Goal: Task Accomplishment & Management: Manage account settings

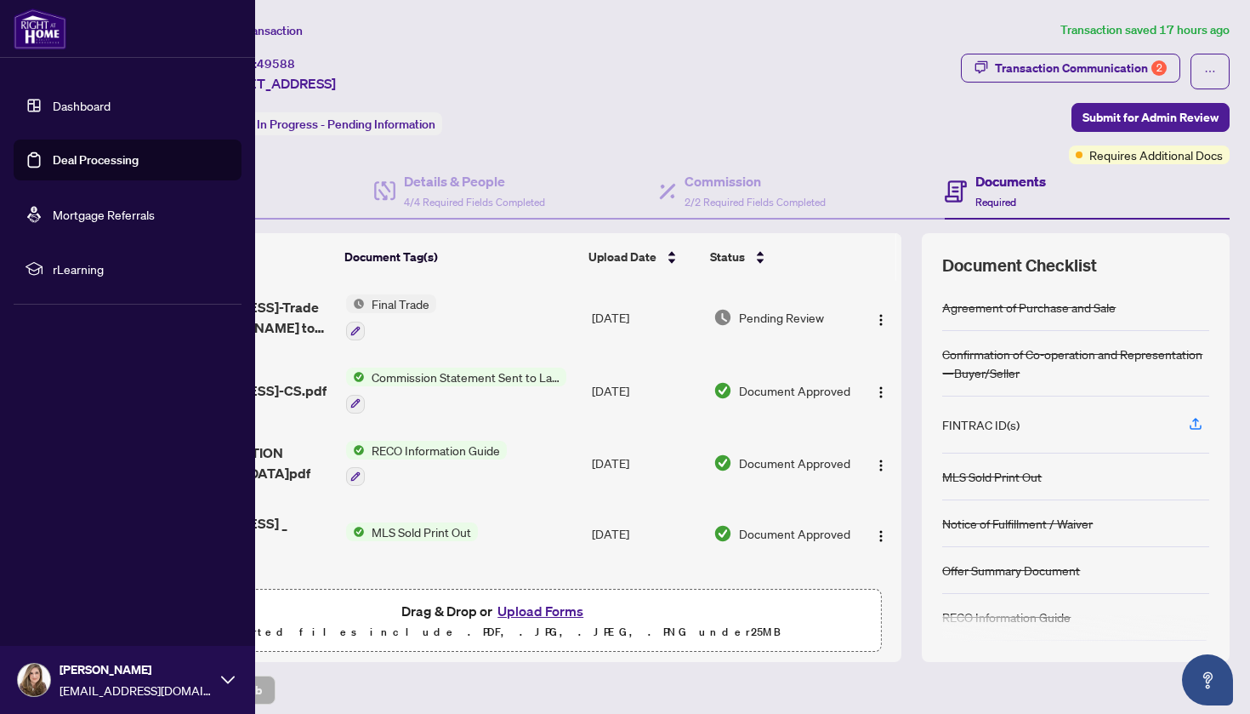
click at [64, 165] on link "Deal Processing" at bounding box center [96, 159] width 86 height 15
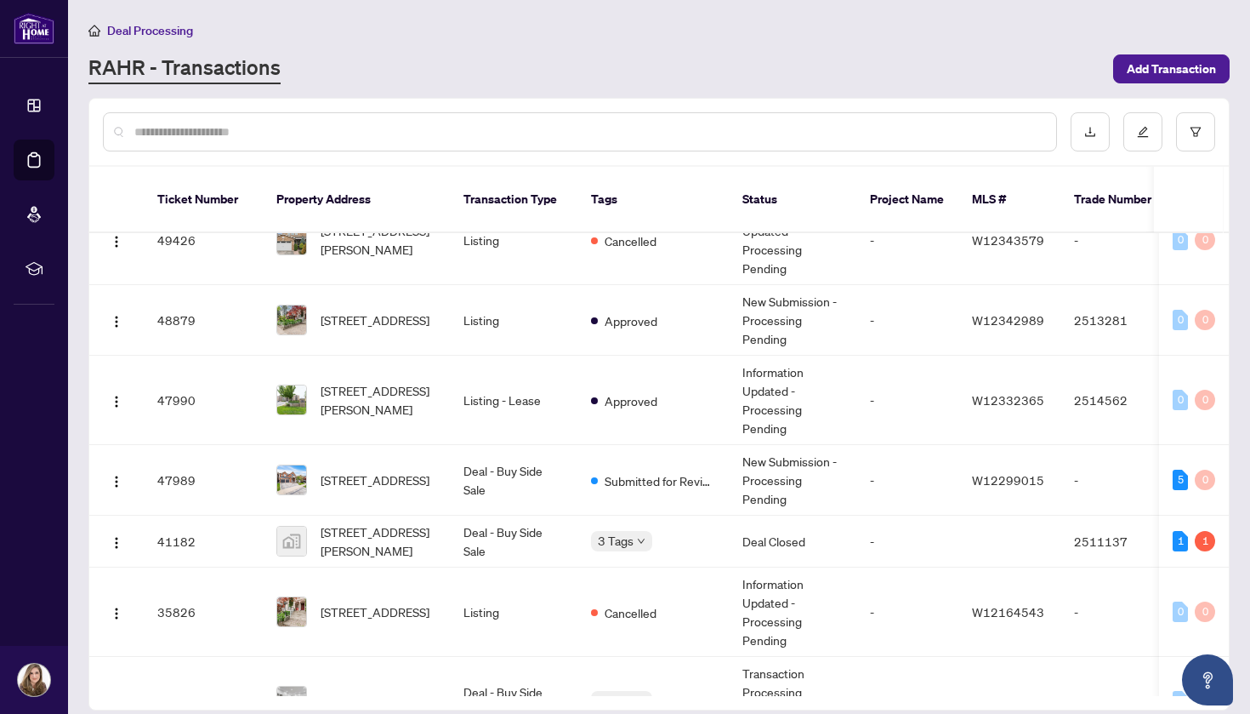
scroll to position [421, 0]
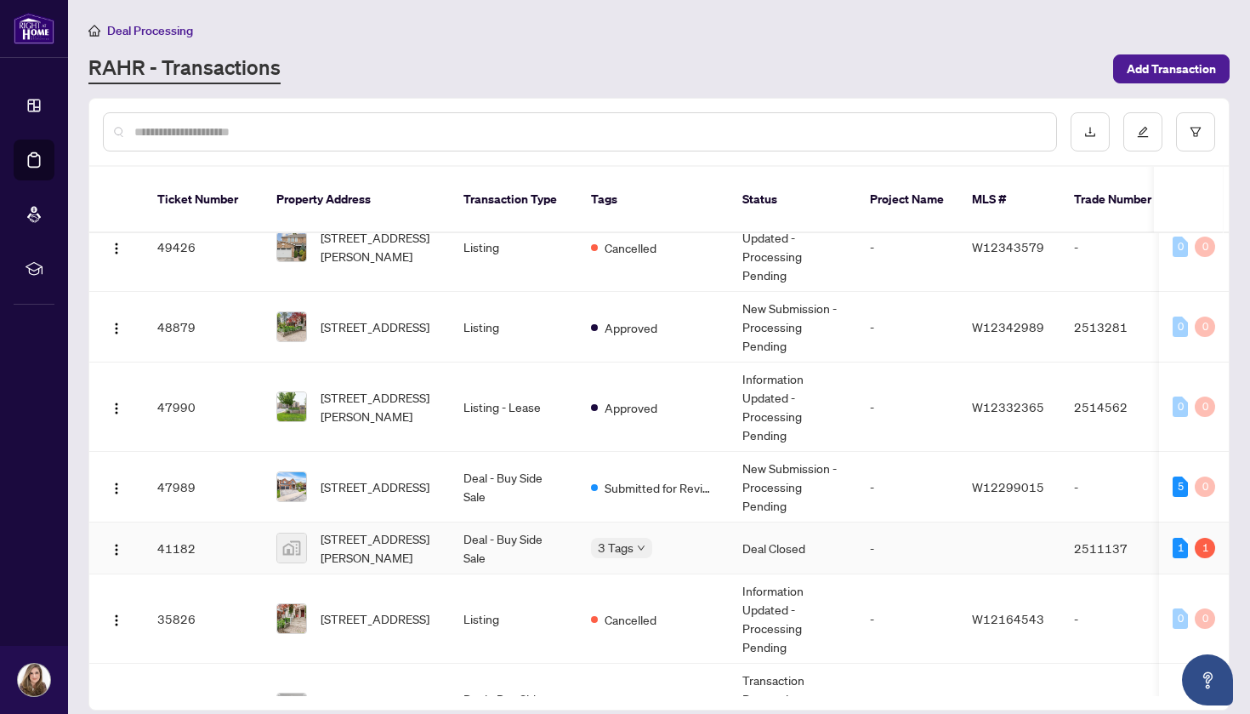
click at [643, 534] on span "Submitted for Review" at bounding box center [678, 537] width 113 height 19
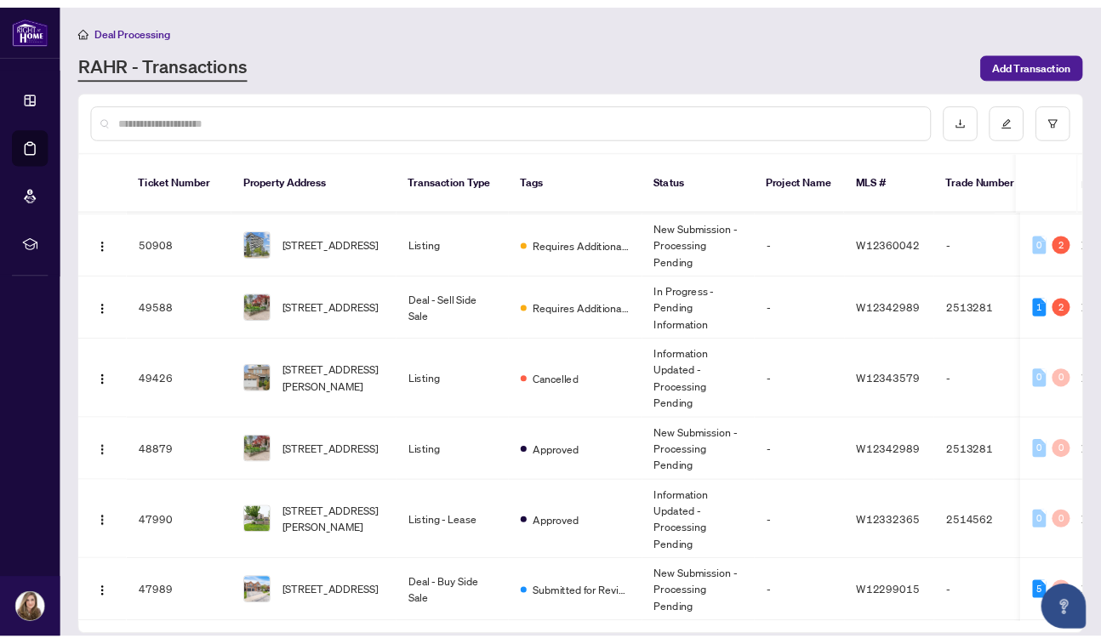
scroll to position [0, 0]
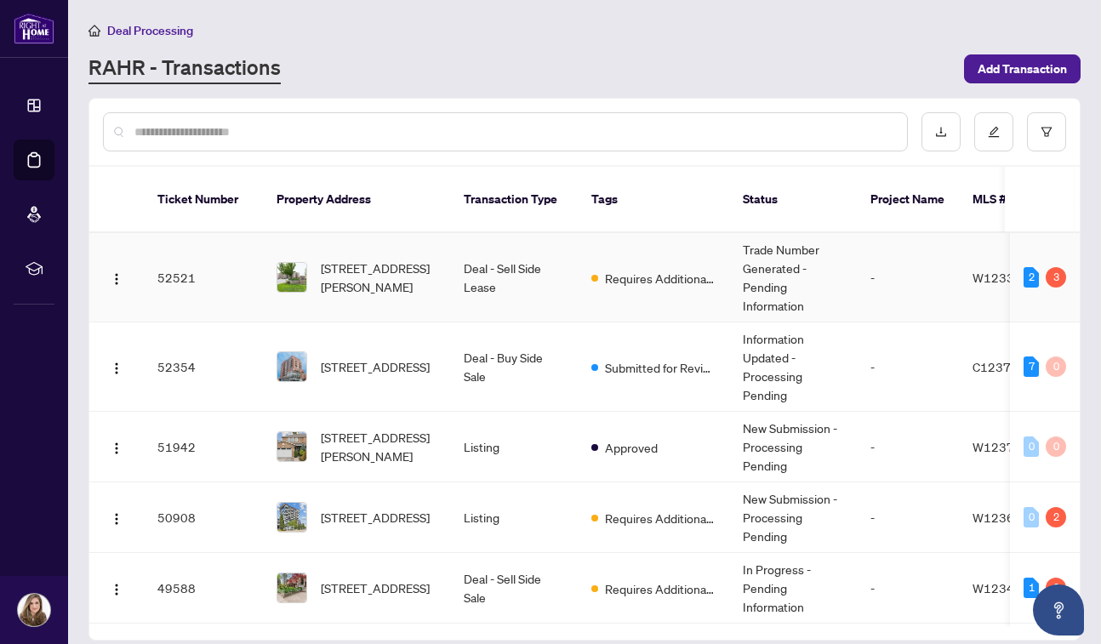
click at [538, 282] on td "Deal - Sell Side Lease" at bounding box center [514, 277] width 128 height 89
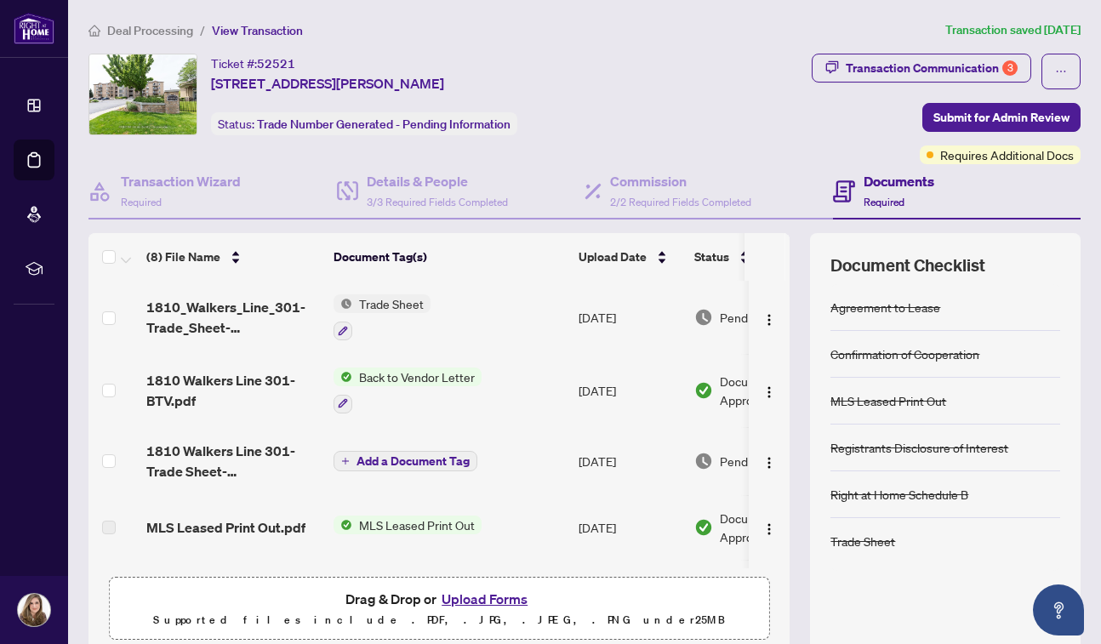
click at [464, 375] on span "Back to Vendor Letter" at bounding box center [416, 376] width 129 height 19
click at [407, 464] on span "Back to Vendor Letter" at bounding box center [397, 461] width 129 height 19
